Goal: Navigation & Orientation: Find specific page/section

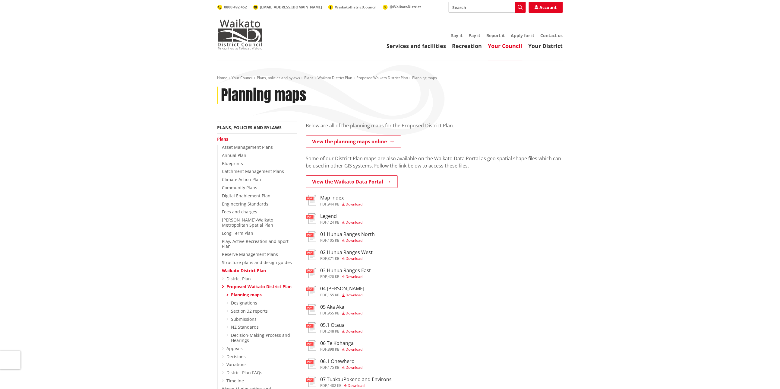
click at [242, 283] on link "Proposed Waikato District Plan" at bounding box center [259, 286] width 65 height 6
click at [245, 275] on link "District Plan" at bounding box center [239, 278] width 24 height 6
